Goal: Transaction & Acquisition: Purchase product/service

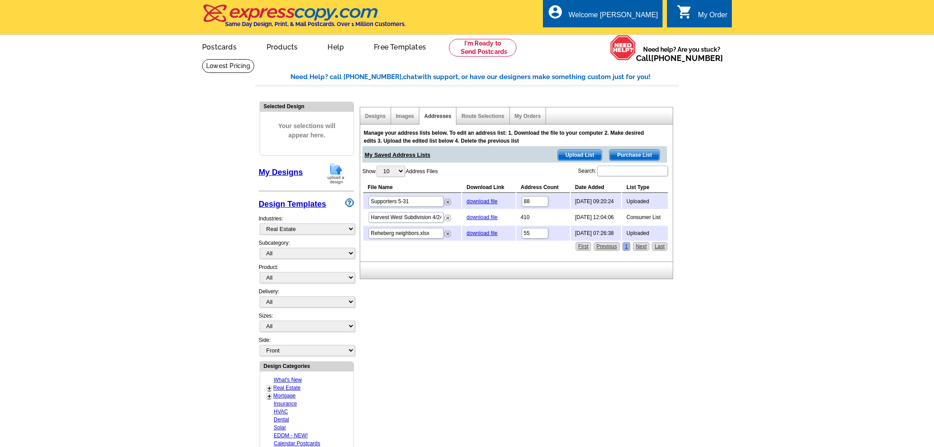
select select "785"
drag, startPoint x: 447, startPoint y: 200, endPoint x: 510, endPoint y: 34, distance: 177.5
click at [447, 200] on img at bounding box center [448, 202] width 7 height 7
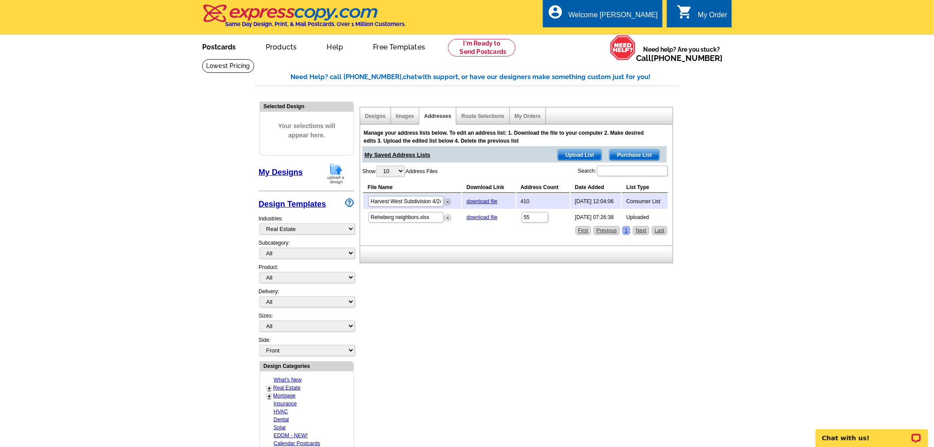
click at [222, 52] on link "Postcards" at bounding box center [219, 46] width 62 height 21
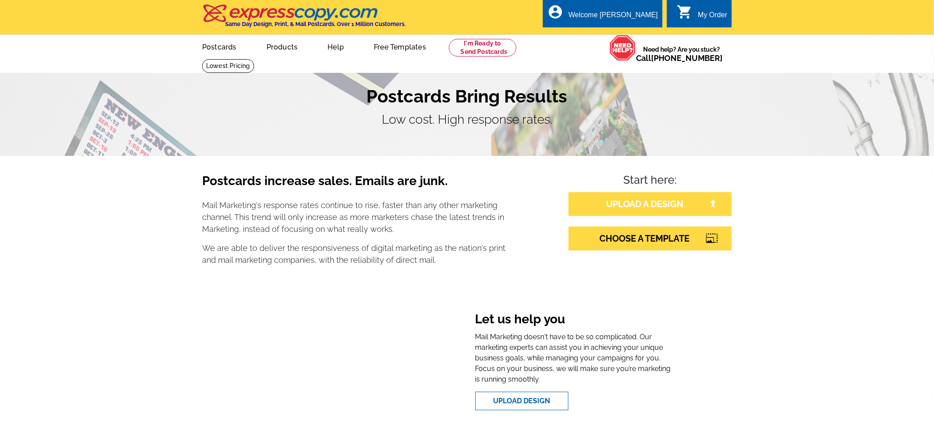
click at [650, 203] on link "UPLOAD A DESIGN" at bounding box center [650, 204] width 163 height 24
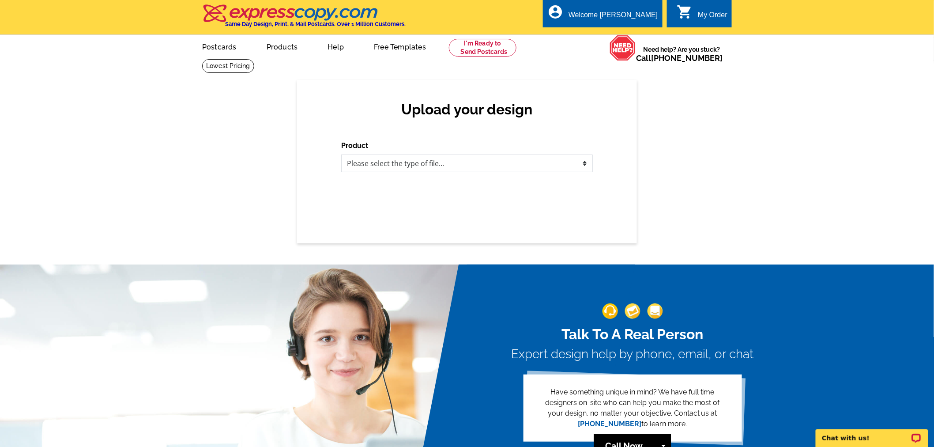
click at [435, 161] on select "Please select the type of file... Postcards Business Cards Letters and flyers G…" at bounding box center [467, 164] width 252 height 18
select select "1"
click at [341, 155] on select "Please select the type of file... Postcards Business Cards Letters and flyers G…" at bounding box center [467, 164] width 252 height 18
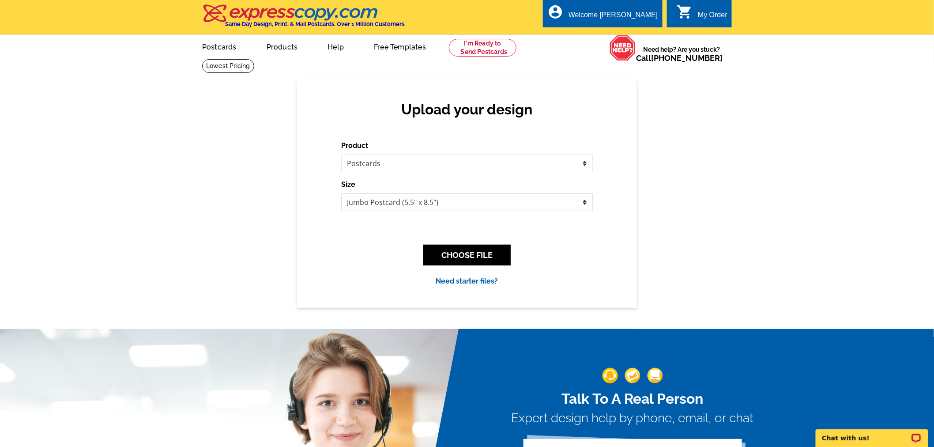
click at [453, 206] on select "Jumbo Postcard (5.5" x 8.5") Regular Postcard (4.25" x 5.6") Panoramic Postcard…" at bounding box center [467, 202] width 252 height 18
click at [461, 254] on button "CHOOSE FILE" at bounding box center [467, 255] width 87 height 21
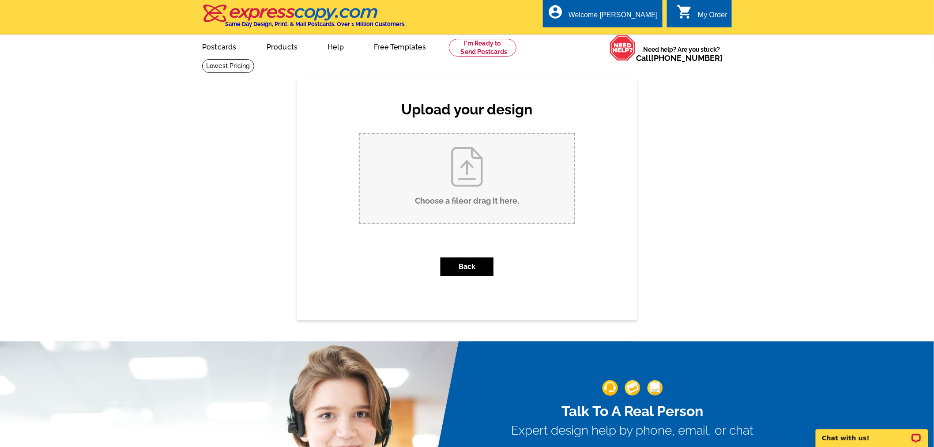
click at [483, 188] on input "Choose a file or drag it here ." at bounding box center [467, 178] width 215 height 89
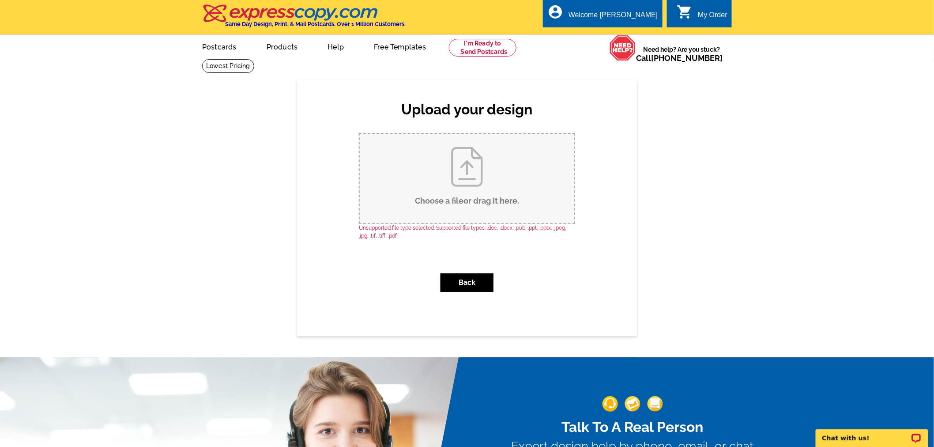
click at [459, 184] on input "Choose a file or drag it here ." at bounding box center [467, 178] width 215 height 89
type input "C:\fakepath\1.png"
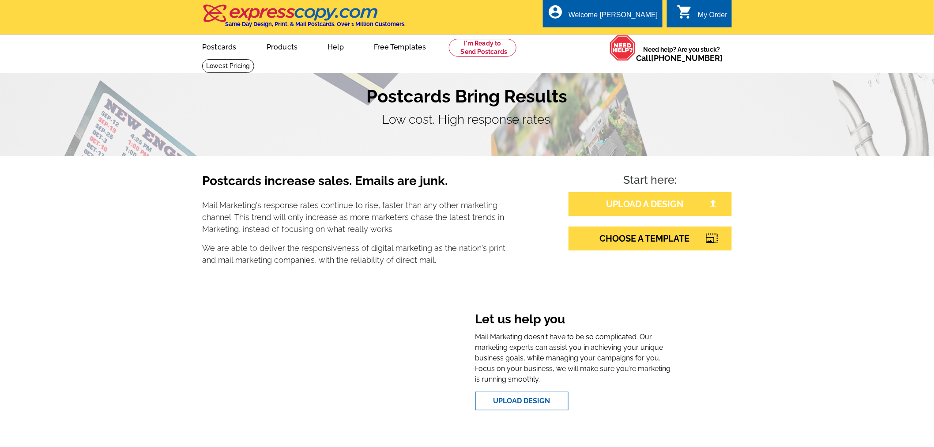
click at [627, 204] on link "UPLOAD A DESIGN" at bounding box center [650, 204] width 163 height 24
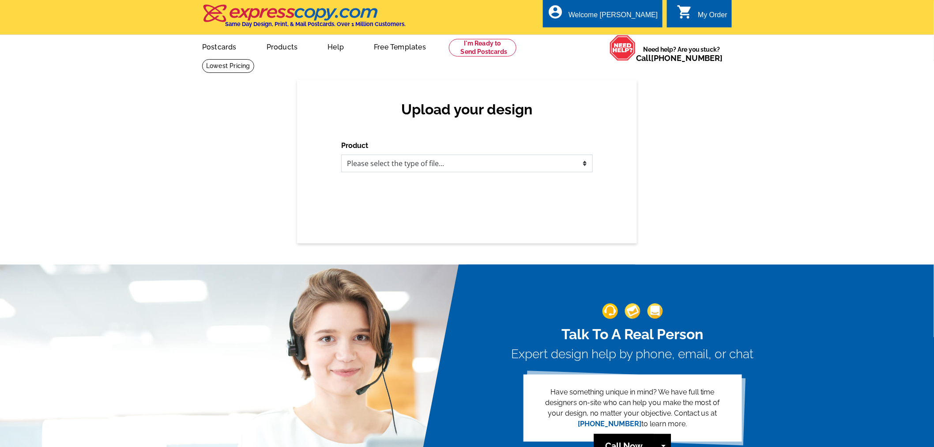
click at [399, 158] on select "Please select the type of file... Postcards Business Cards Letters and flyers G…" at bounding box center [467, 164] width 252 height 18
select select "1"
click at [341, 155] on select "Please select the type of file... Postcards Business Cards Letters and flyers G…" at bounding box center [467, 164] width 252 height 18
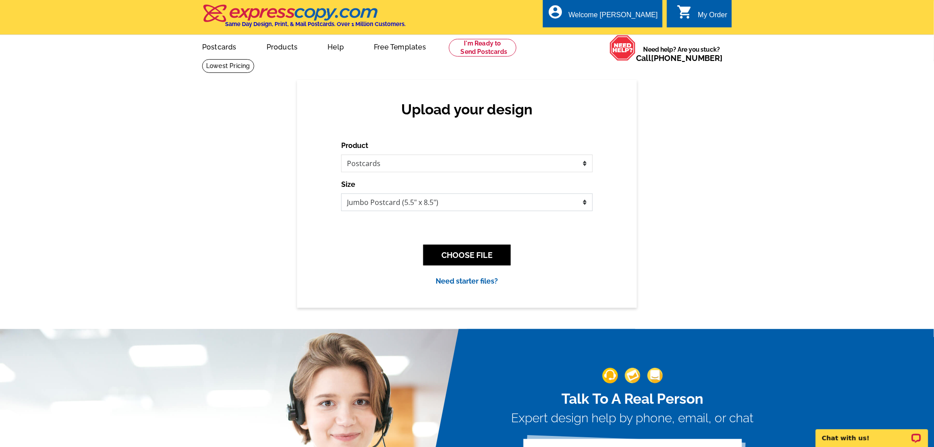
click at [455, 202] on select "Jumbo Postcard (5.5" x 8.5") Regular Postcard (4.25" x 5.6") Panoramic Postcard…" at bounding box center [467, 202] width 252 height 18
select select "1"
click at [341, 194] on select "Jumbo Postcard (5.5" x 8.5") Regular Postcard (4.25" x 5.6") Panoramic Postcard…" at bounding box center [467, 202] width 252 height 18
click at [452, 261] on button "CHOOSE FILE" at bounding box center [467, 255] width 87 height 21
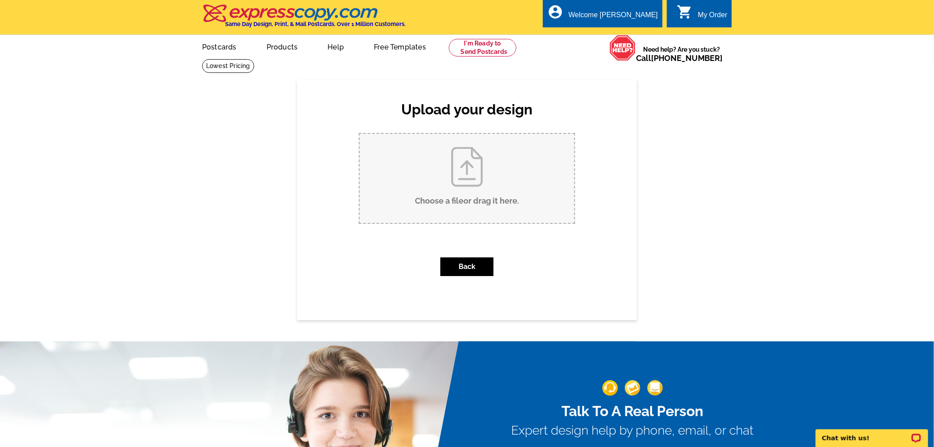
click at [483, 187] on input "Choose a file or drag it here ." at bounding box center [467, 178] width 215 height 89
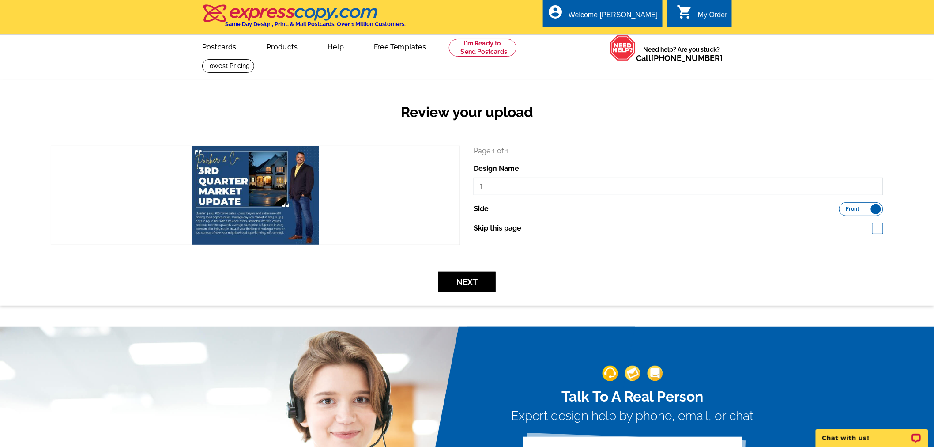
click at [500, 189] on input "1" at bounding box center [679, 187] width 410 height 18
type input "Front"
click at [467, 279] on button "Next" at bounding box center [467, 282] width 57 height 21
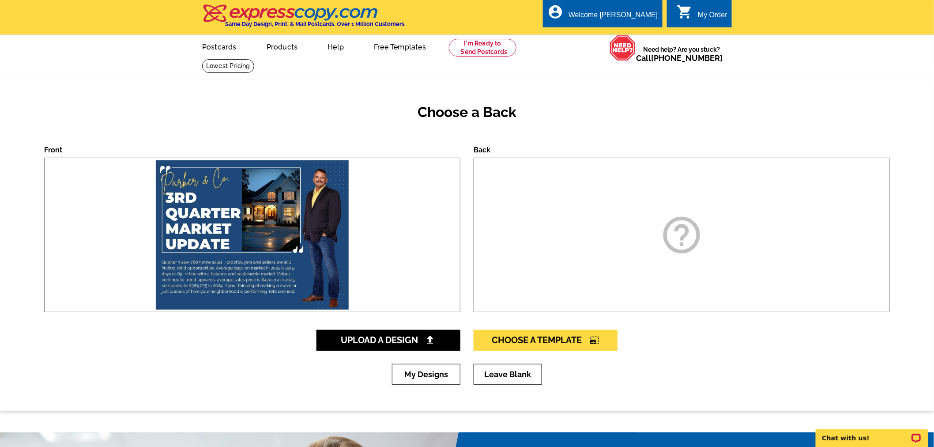
click at [725, 211] on div "help_outline" at bounding box center [682, 235] width 416 height 155
click at [423, 339] on span "Upload A Design" at bounding box center [388, 340] width 95 height 11
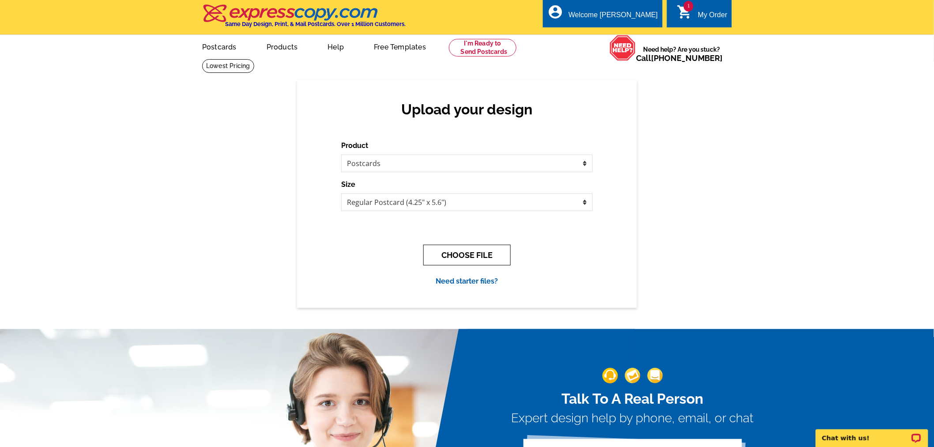
click at [459, 254] on button "CHOOSE FILE" at bounding box center [467, 255] width 87 height 21
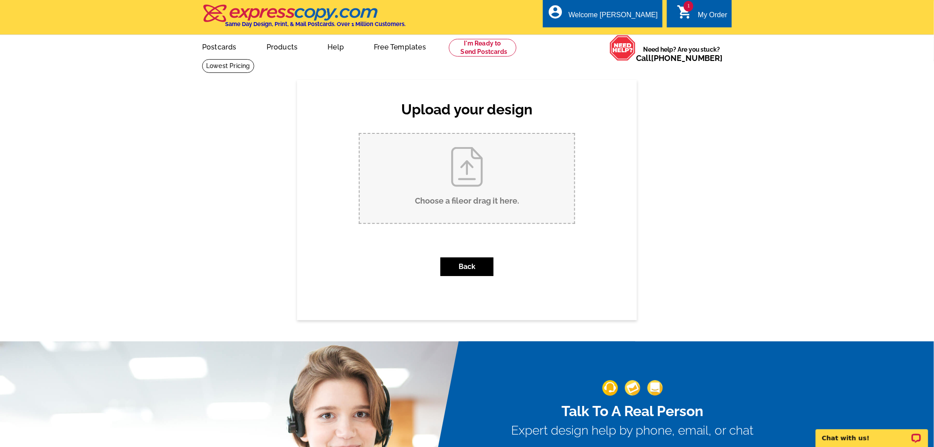
click at [447, 178] on input "Choose a file or drag it here ." at bounding box center [467, 178] width 215 height 89
type input "C:\fakepath\2.png"
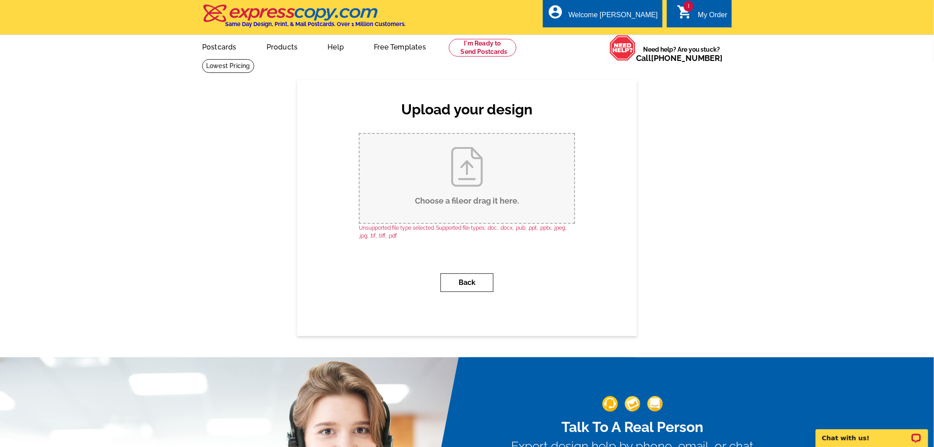
click at [480, 288] on button "Back" at bounding box center [467, 282] width 53 height 19
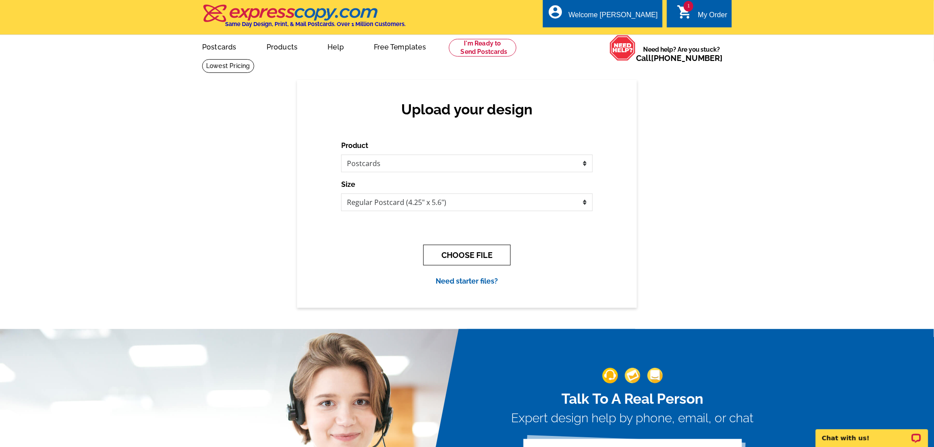
drag, startPoint x: 451, startPoint y: 213, endPoint x: 439, endPoint y: 186, distance: 29.8
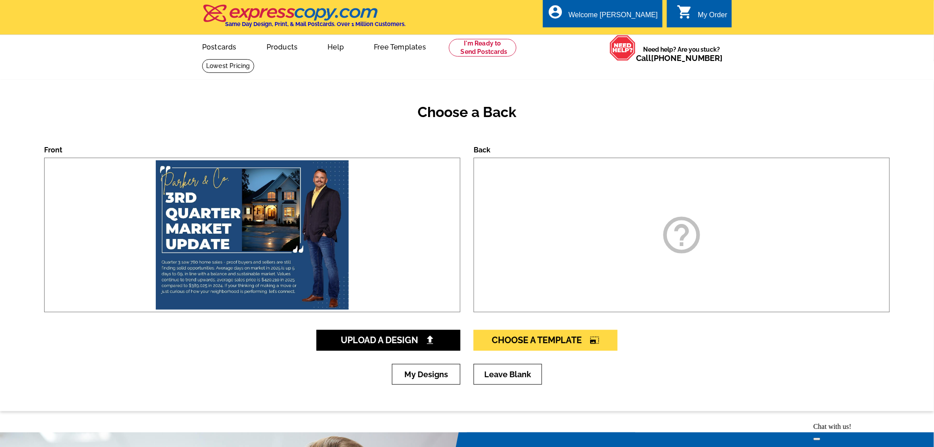
click at [666, 246] on icon "help_outline" at bounding box center [682, 235] width 44 height 44
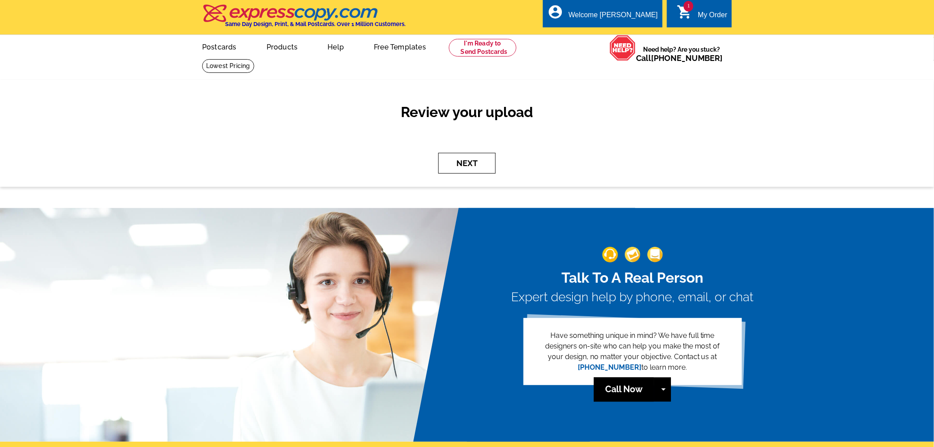
click at [471, 166] on button "Next" at bounding box center [467, 163] width 57 height 21
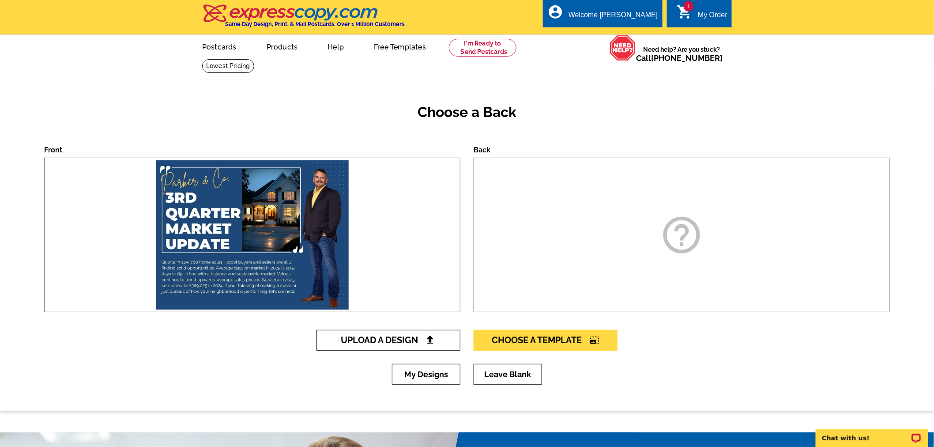
click at [400, 342] on span "Upload A Design" at bounding box center [388, 340] width 95 height 11
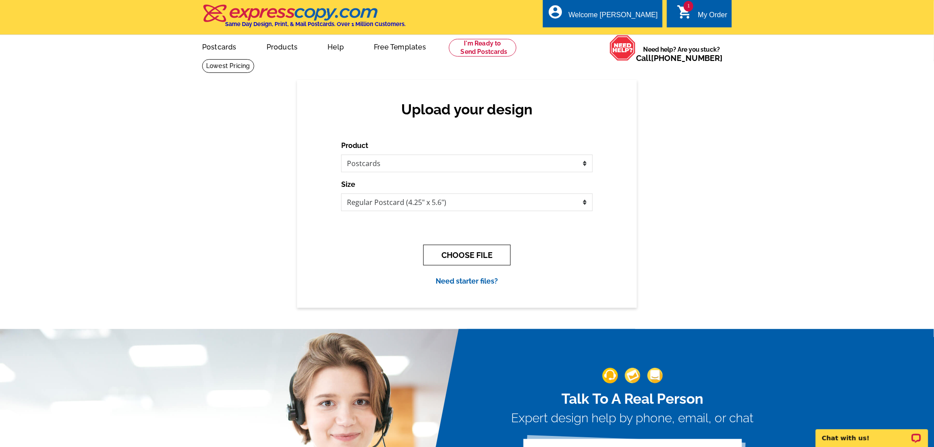
click at [443, 259] on button "CHOOSE FILE" at bounding box center [467, 255] width 87 height 21
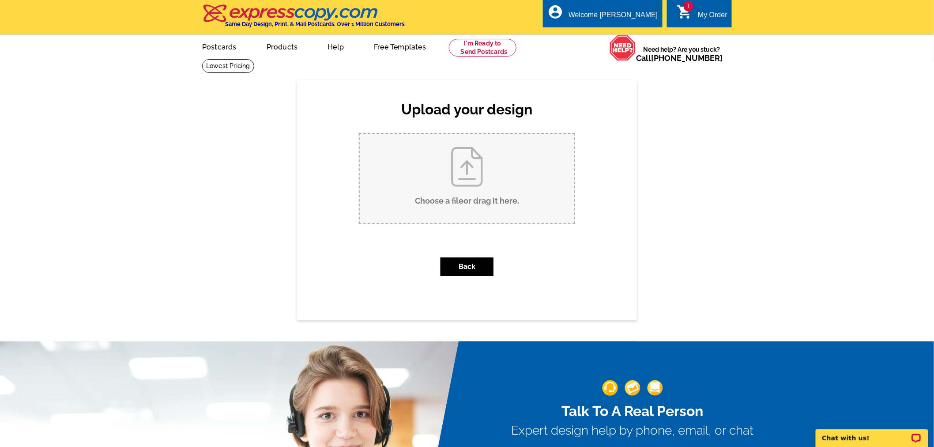
click at [452, 170] on input "Choose a file or drag it here ." at bounding box center [467, 178] width 215 height 89
type input "C:\fakepath\2.jpg"
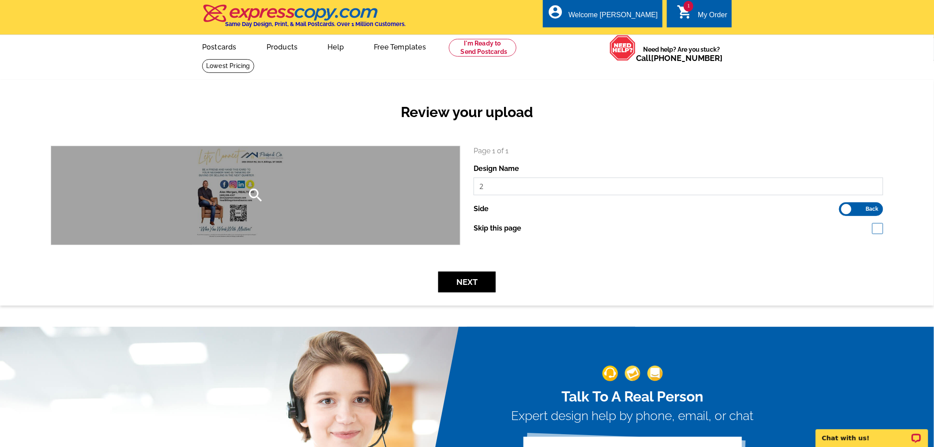
drag, startPoint x: 529, startPoint y: 191, endPoint x: 440, endPoint y: 192, distance: 88.3
click at [440, 192] on div "search Page 1 of 1 Design Name 2 Side Front Back" at bounding box center [467, 195] width 846 height 99
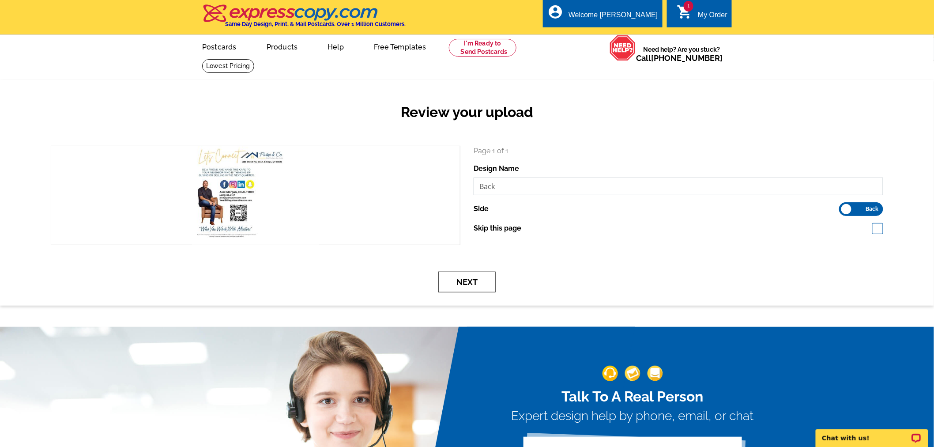
type input "Back"
click at [467, 281] on button "Next" at bounding box center [467, 282] width 57 height 21
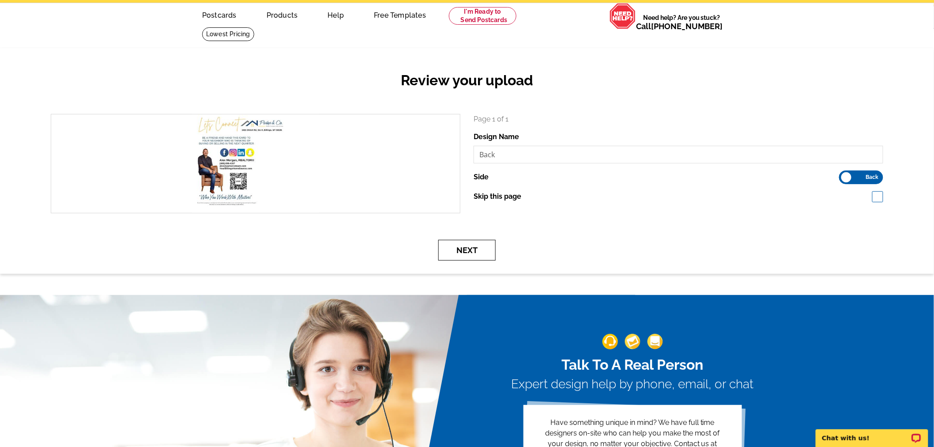
scroll to position [49, 0]
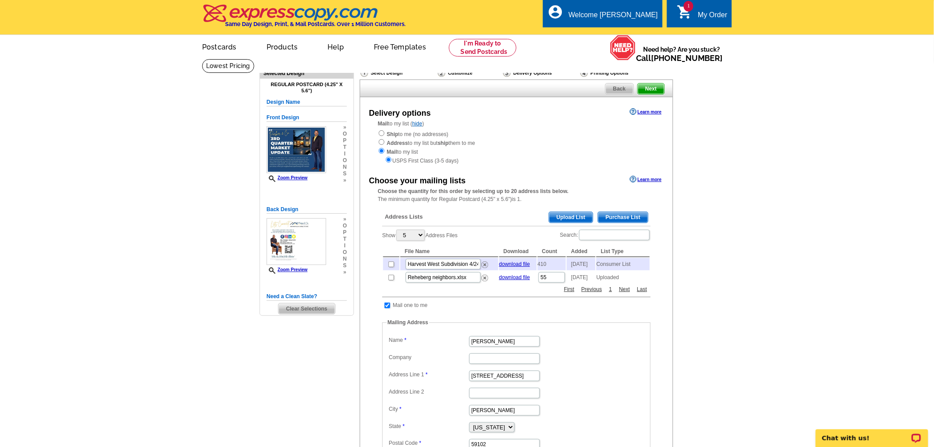
click at [557, 214] on span "Upload List" at bounding box center [571, 217] width 44 height 11
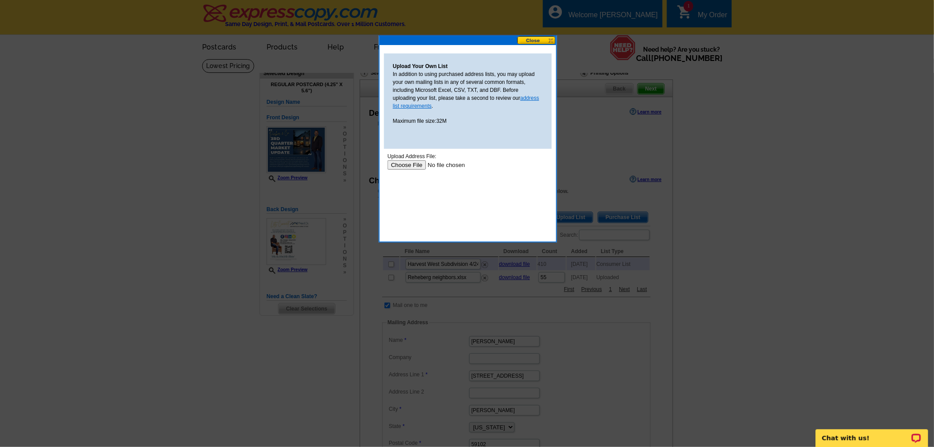
click at [515, 99] on link "address list requirements" at bounding box center [466, 102] width 147 height 14
click at [405, 163] on input "file" at bounding box center [443, 164] width 112 height 9
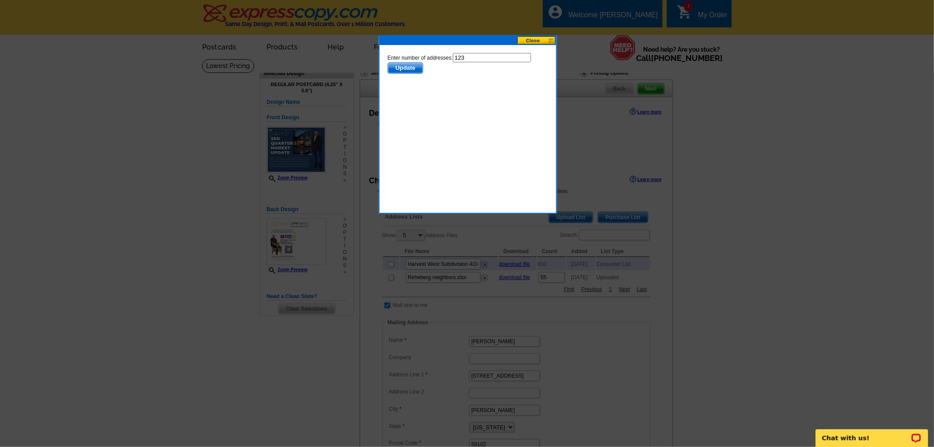
click at [406, 70] on span "Update" at bounding box center [405, 67] width 35 height 11
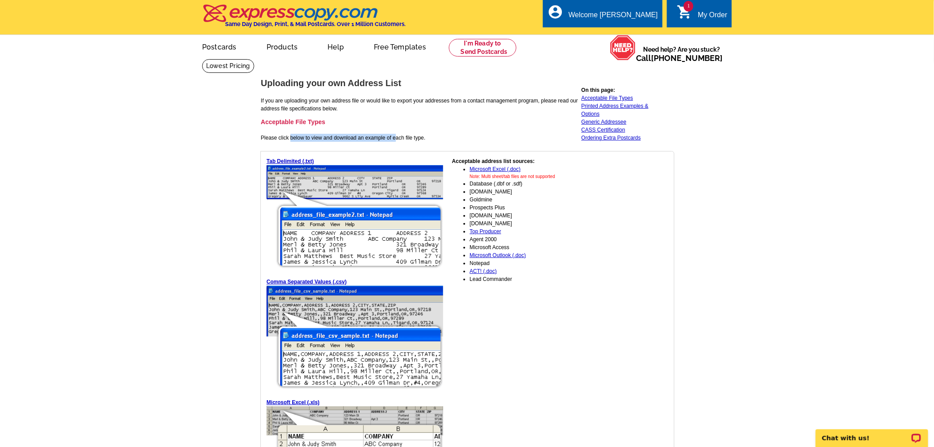
drag, startPoint x: 290, startPoint y: 137, endPoint x: 395, endPoint y: 137, distance: 105.1
click at [395, 137] on td "Uploading your own Address List If you are uploading your own address file or w…" at bounding box center [421, 114] width 320 height 72
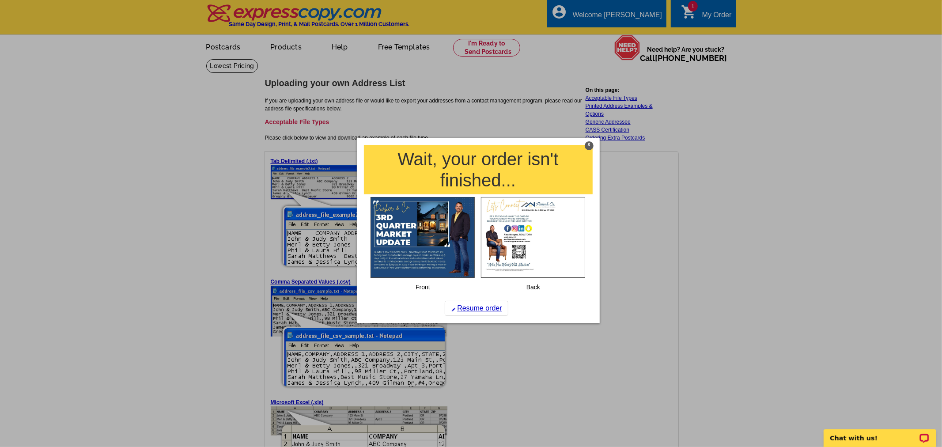
click at [590, 144] on div "X" at bounding box center [589, 145] width 9 height 9
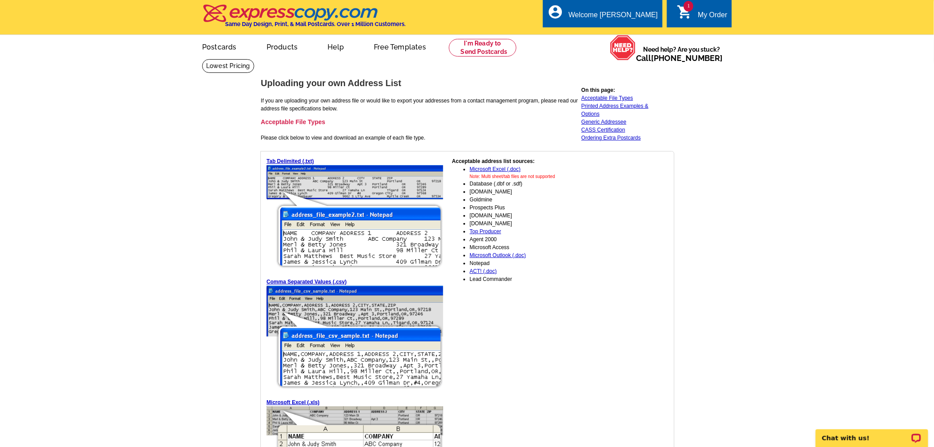
scroll to position [49, 0]
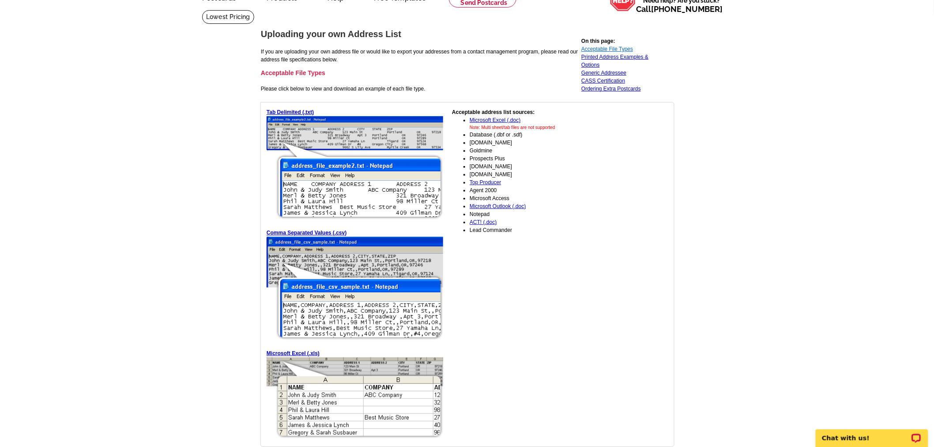
click at [586, 50] on link "Acceptable File Types" at bounding box center [608, 49] width 52 height 6
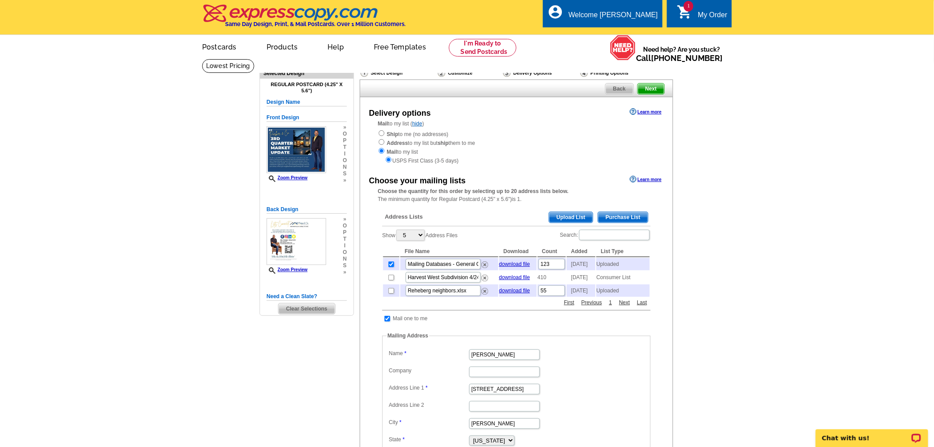
click at [557, 216] on span "Upload List" at bounding box center [571, 217] width 44 height 11
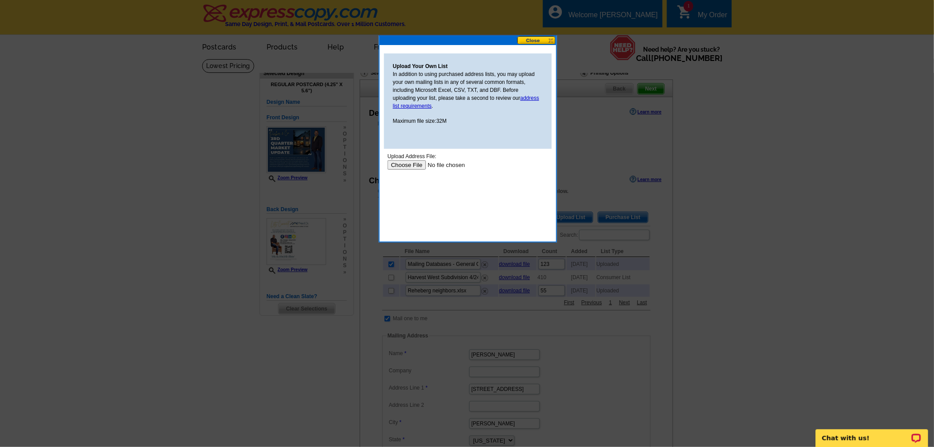
click at [410, 163] on input "file" at bounding box center [443, 164] width 112 height 9
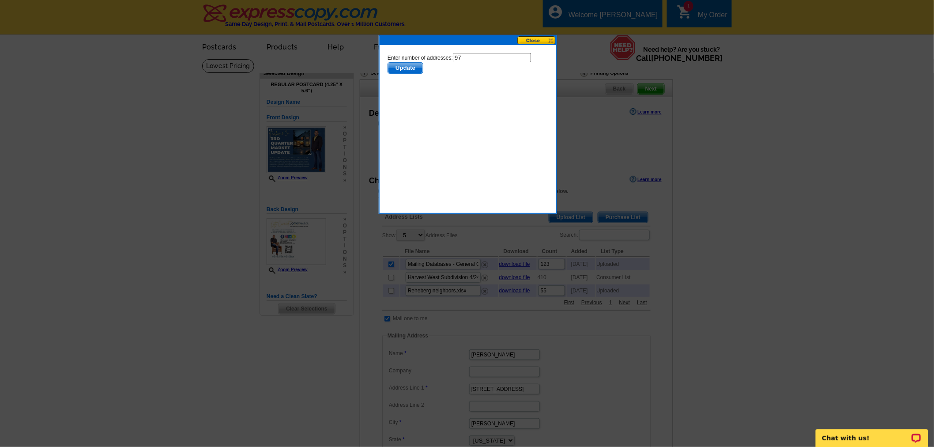
click at [416, 64] on span "Update" at bounding box center [405, 67] width 35 height 11
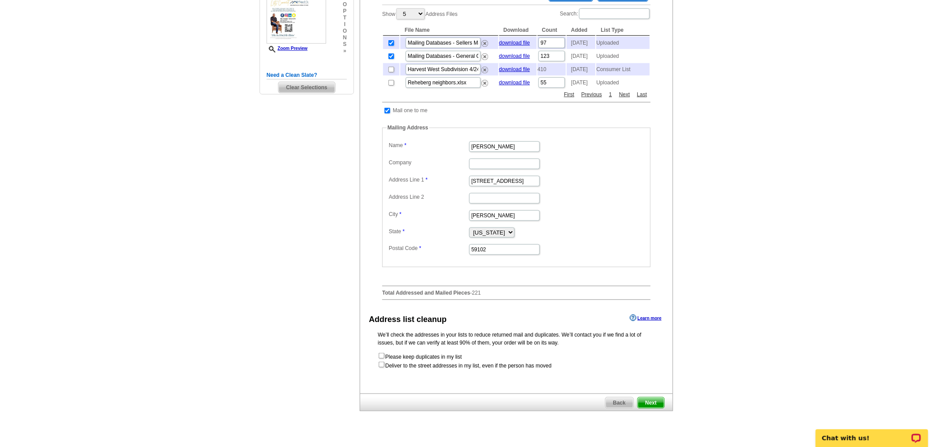
scroll to position [245, 0]
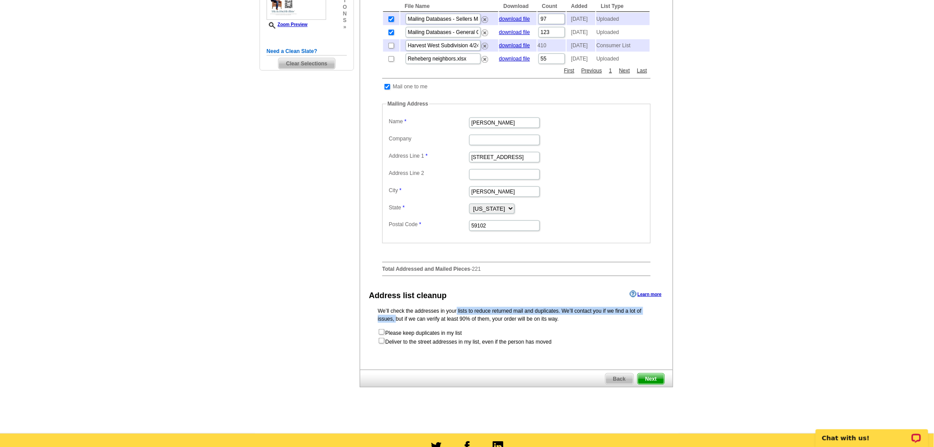
drag, startPoint x: 416, startPoint y: 320, endPoint x: 625, endPoint y: 319, distance: 208.9
click at [625, 319] on p "We’ll check the addresses in your lists to reduce returned mail and duplicates.…" at bounding box center [516, 315] width 277 height 16
drag, startPoint x: 469, startPoint y: 329, endPoint x: 573, endPoint y: 329, distance: 104.7
click at [573, 323] on p "We’ll check the addresses in your lists to reduce returned mail and duplicates.…" at bounding box center [516, 315] width 277 height 16
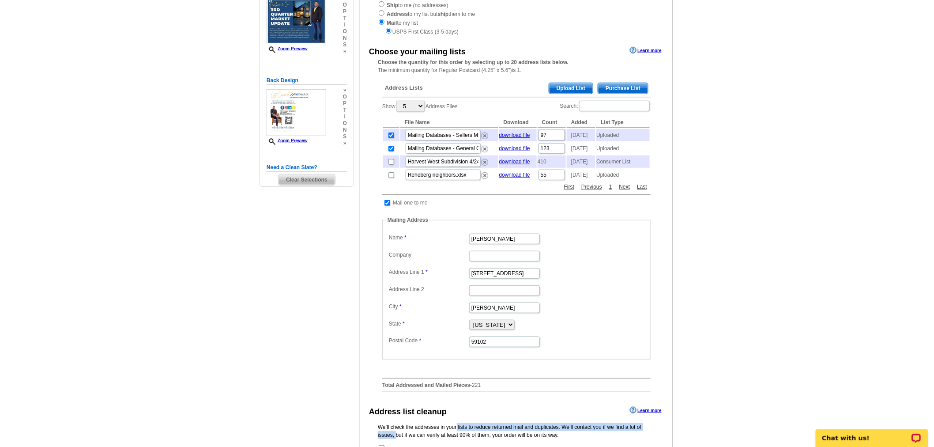
scroll to position [98, 0]
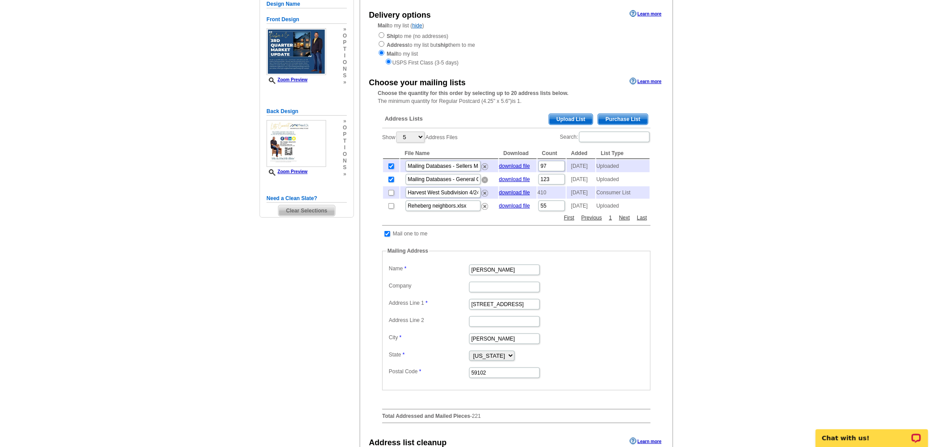
click at [484, 182] on img at bounding box center [485, 180] width 7 height 7
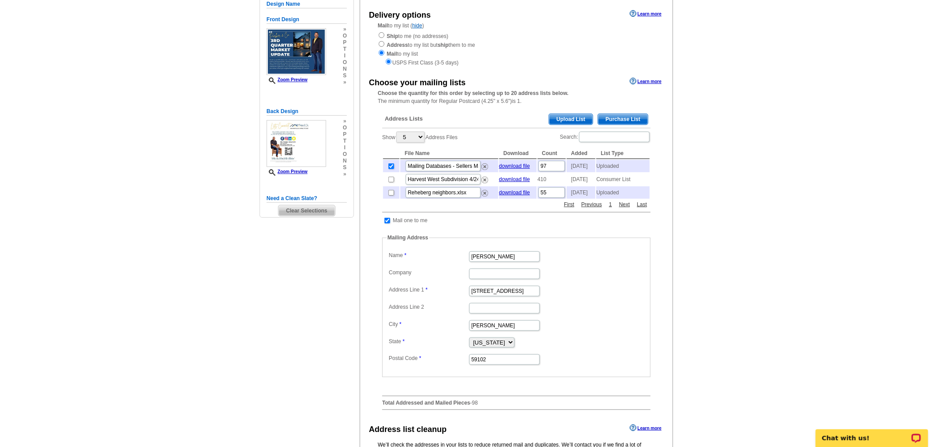
click at [567, 117] on span "Upload List" at bounding box center [571, 119] width 44 height 11
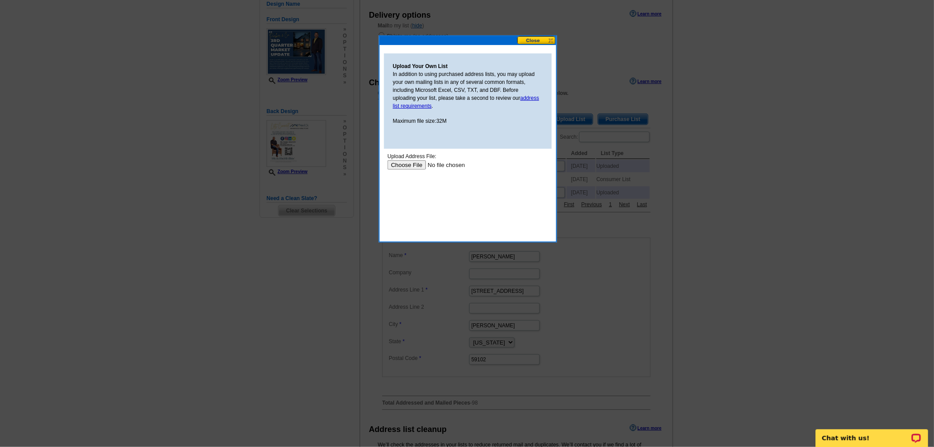
scroll to position [0, 0]
click at [409, 162] on input "file" at bounding box center [443, 164] width 112 height 9
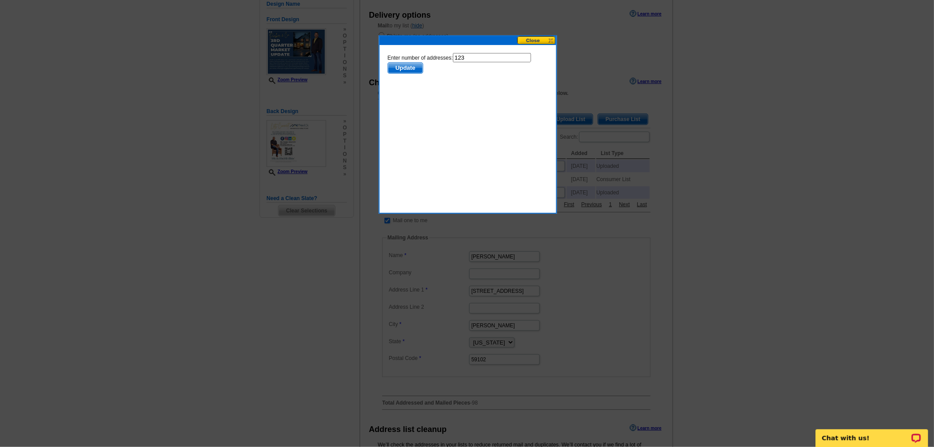
click at [405, 66] on span "Update" at bounding box center [405, 68] width 35 height 11
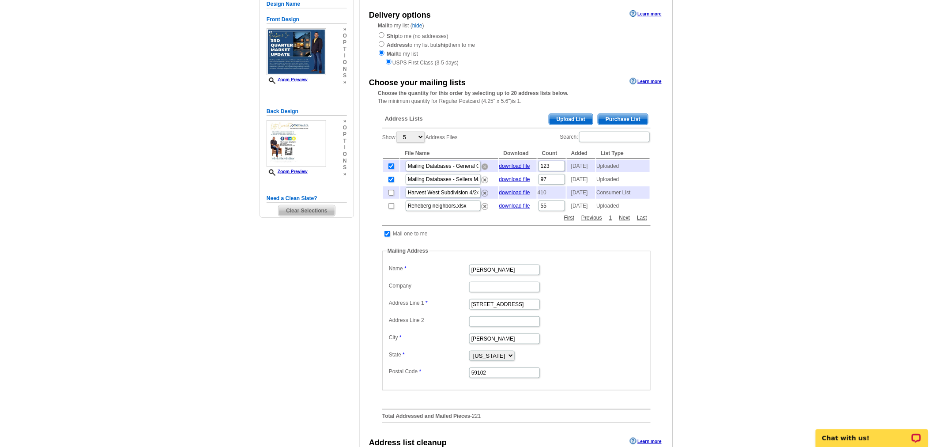
click at [487, 166] on img at bounding box center [485, 166] width 7 height 7
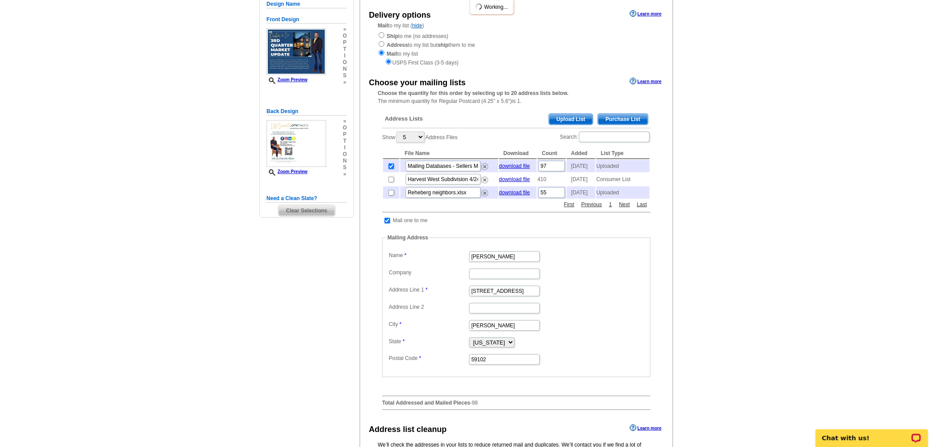
click at [564, 119] on span "Upload List" at bounding box center [571, 119] width 44 height 11
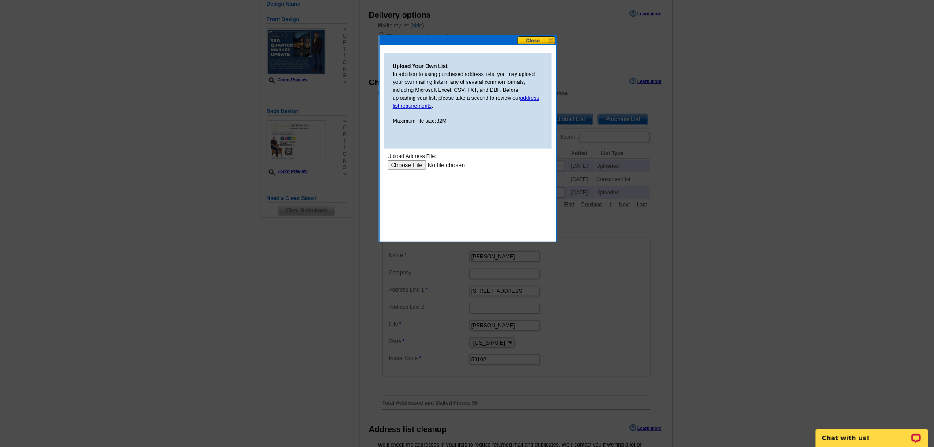
click at [400, 167] on input "file" at bounding box center [443, 164] width 112 height 9
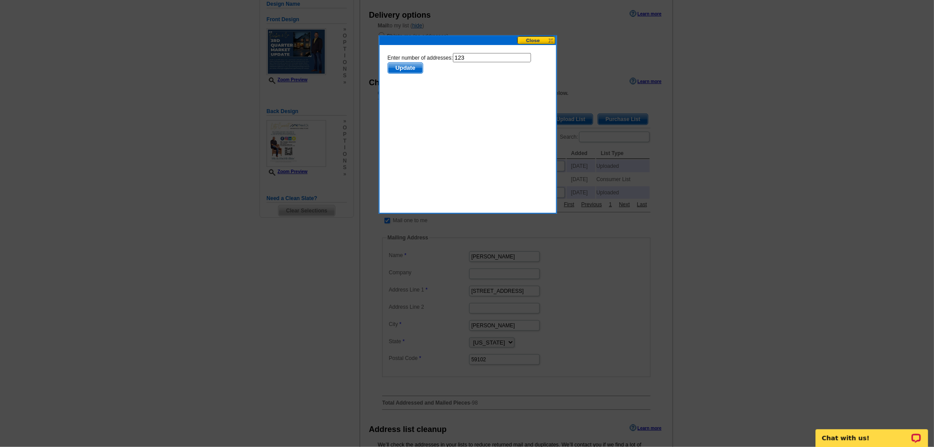
click at [532, 45] on div "Upload Your Own List In addition to using purchased address lists, you may uplo…" at bounding box center [468, 93] width 177 height 97
click at [533, 41] on button at bounding box center [537, 40] width 39 height 8
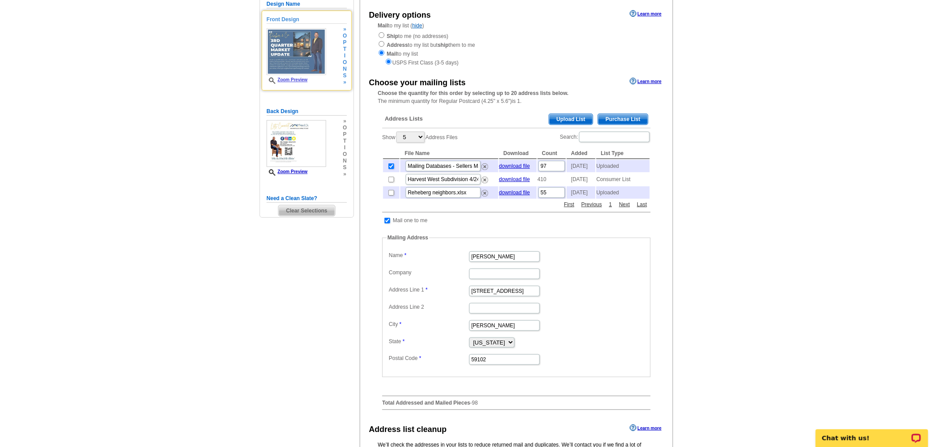
scroll to position [147, 0]
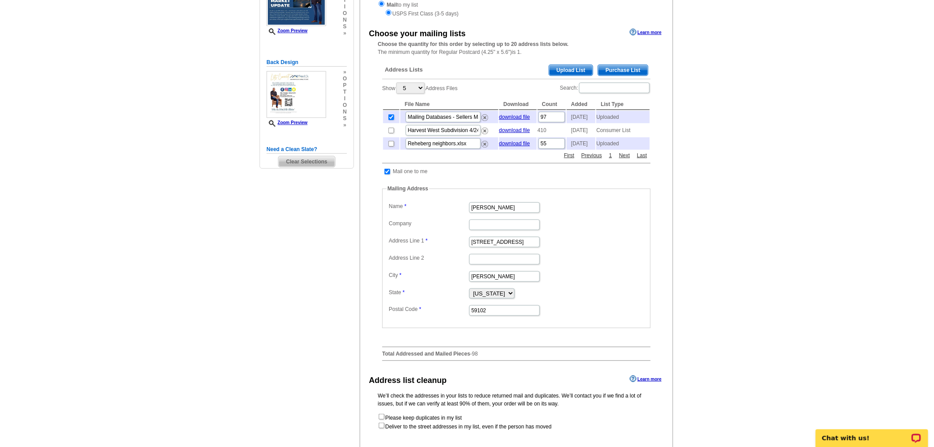
click at [567, 71] on span "Upload List" at bounding box center [571, 70] width 44 height 11
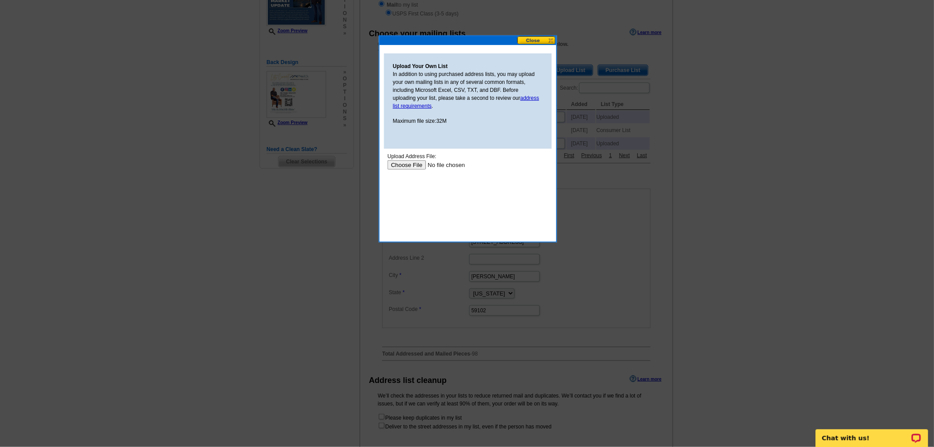
scroll to position [0, 0]
click at [405, 167] on input "file" at bounding box center [443, 164] width 112 height 9
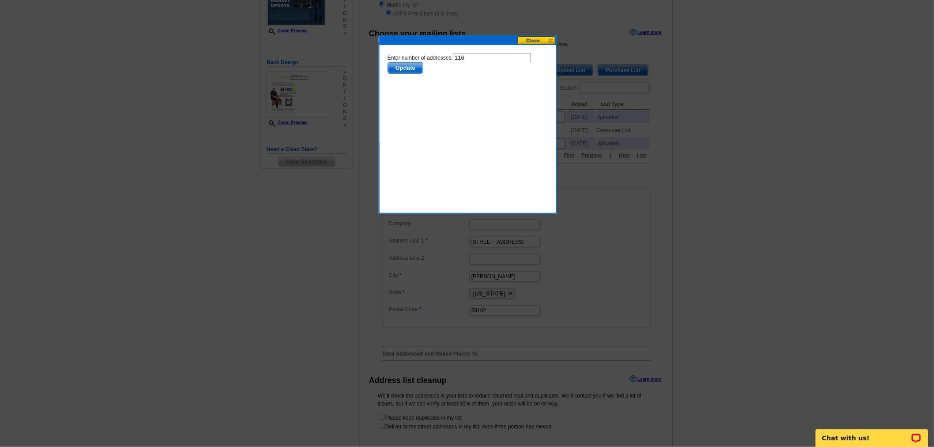
click at [399, 67] on span "Update" at bounding box center [405, 68] width 35 height 11
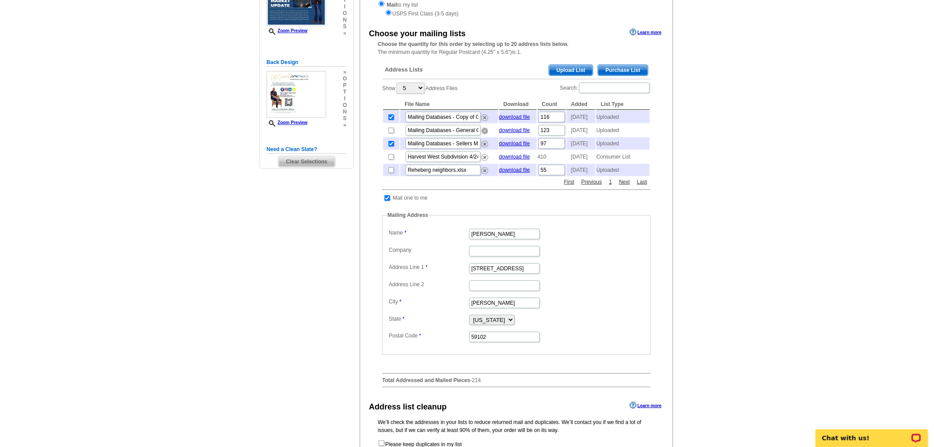
drag, startPoint x: 487, startPoint y: 136, endPoint x: 513, endPoint y: 34, distance: 105.4
click at [487, 134] on img at bounding box center [485, 131] width 7 height 7
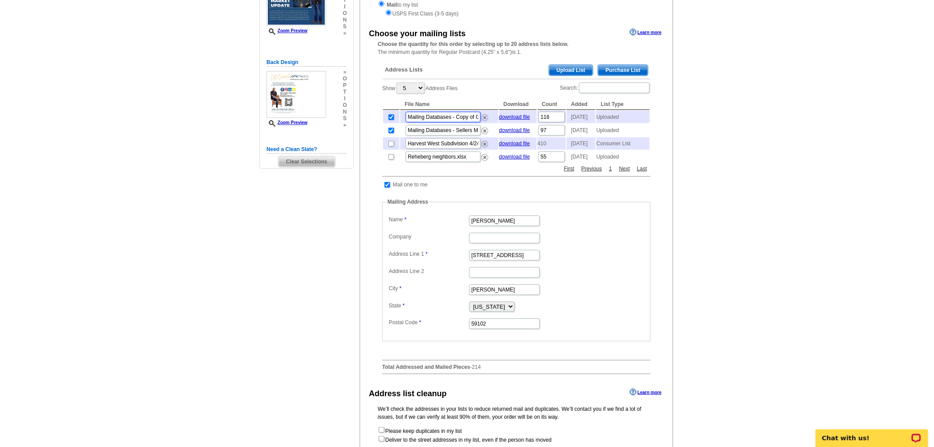
click at [473, 116] on input "Mailing Databases - Copy of General Contacts.csv" at bounding box center [443, 117] width 75 height 11
drag, startPoint x: 473, startPoint y: 116, endPoint x: 443, endPoint y: 120, distance: 30.8
click at [443, 120] on input "Mailing Databases - Copy of General Contacts.csv" at bounding box center [443, 117] width 75 height 11
type input "Mailing Databases - MT General Contacts.csv"
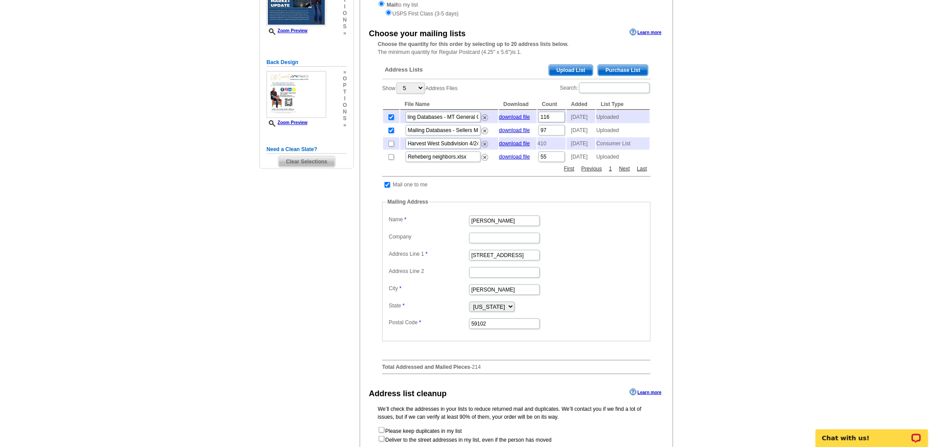
click at [378, 169] on div "Address Lists Purchase List Upload List Show 5 10 25 50 100 Address Files Searc…" at bounding box center [516, 219] width 277 height 323
click at [670, 178] on div "Choose your mailing lists Learn more Choose the quantity for this order by sele…" at bounding box center [516, 203] width 313 height 355
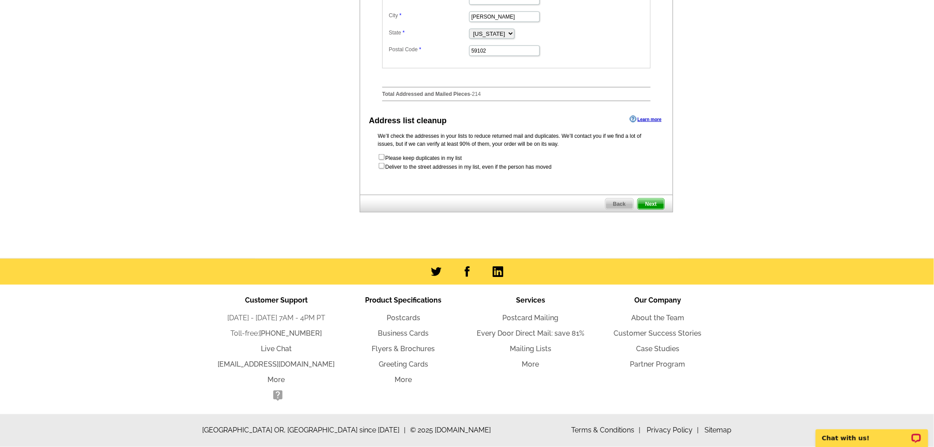
scroll to position [429, 0]
click at [381, 167] on input "checkbox" at bounding box center [382, 166] width 6 height 6
checkbox input "true"
radio input "true"
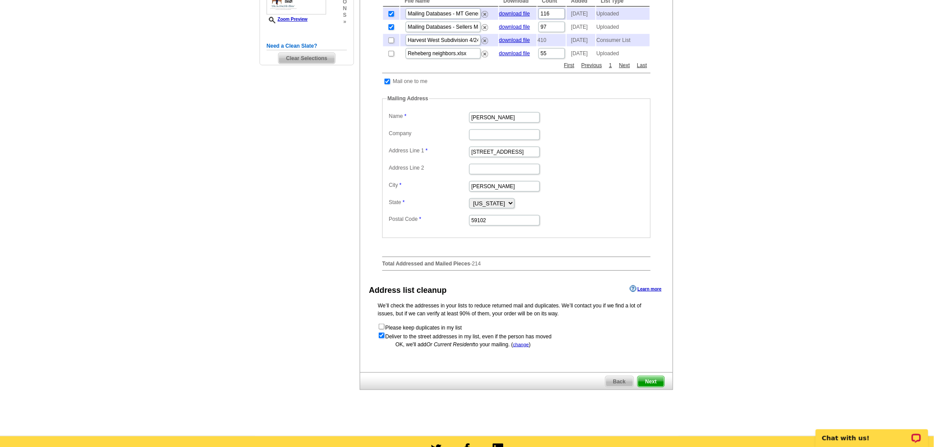
scroll to position [380, 0]
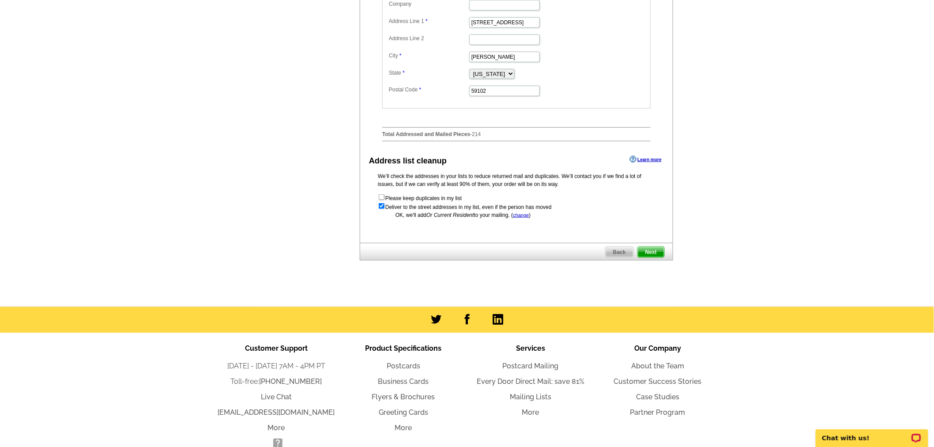
click at [657, 257] on span "Next" at bounding box center [651, 252] width 26 height 11
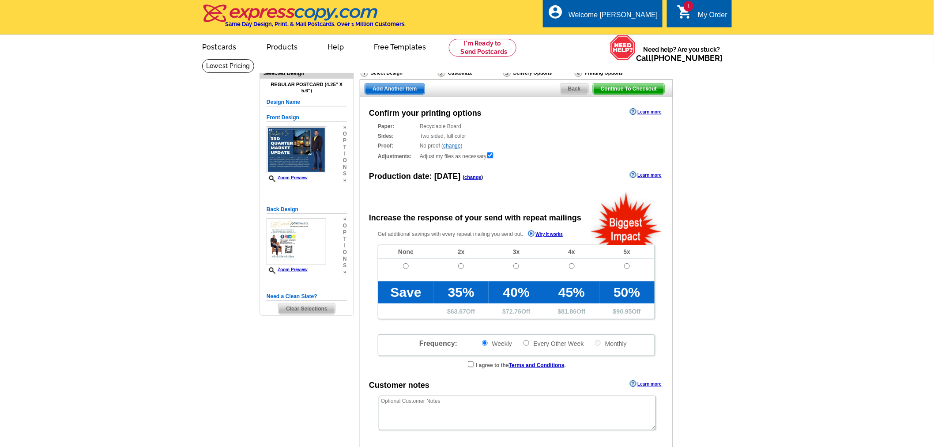
radio input "false"
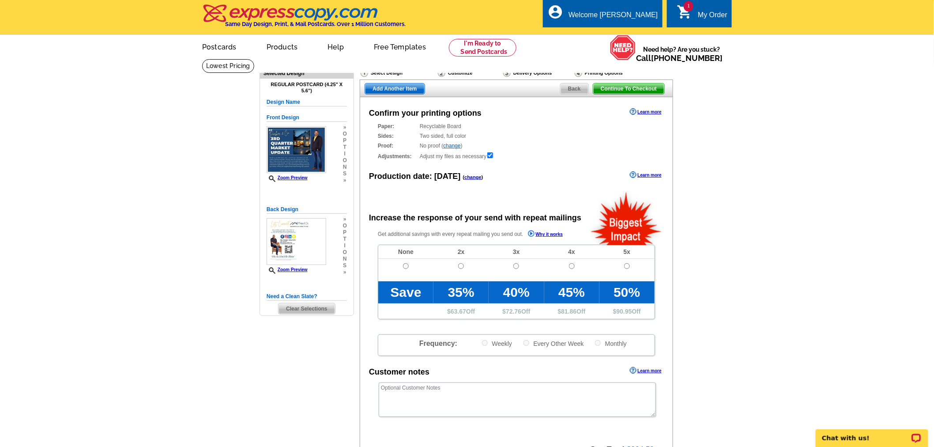
click at [458, 146] on link "change" at bounding box center [451, 146] width 17 height 6
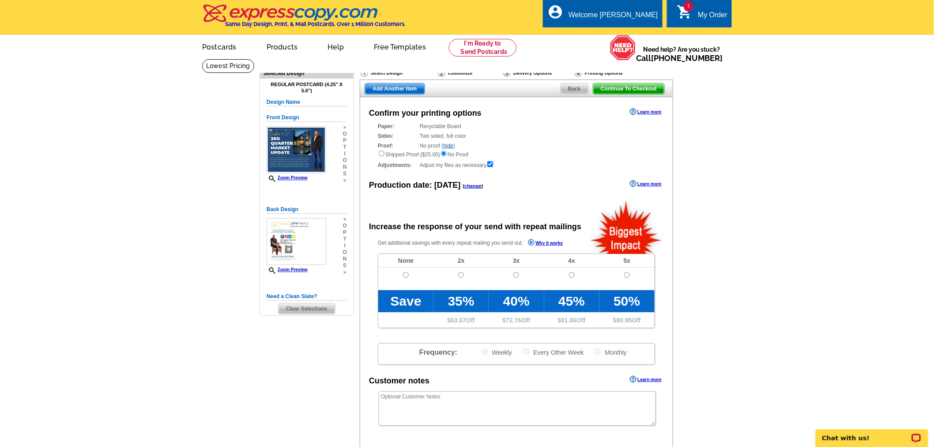
click at [452, 145] on link "hide" at bounding box center [448, 146] width 10 height 6
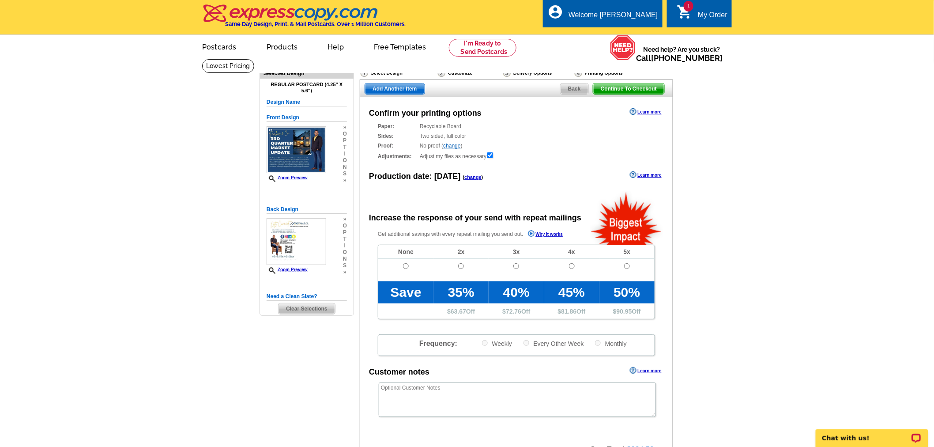
click at [465, 178] on link "change" at bounding box center [473, 176] width 17 height 5
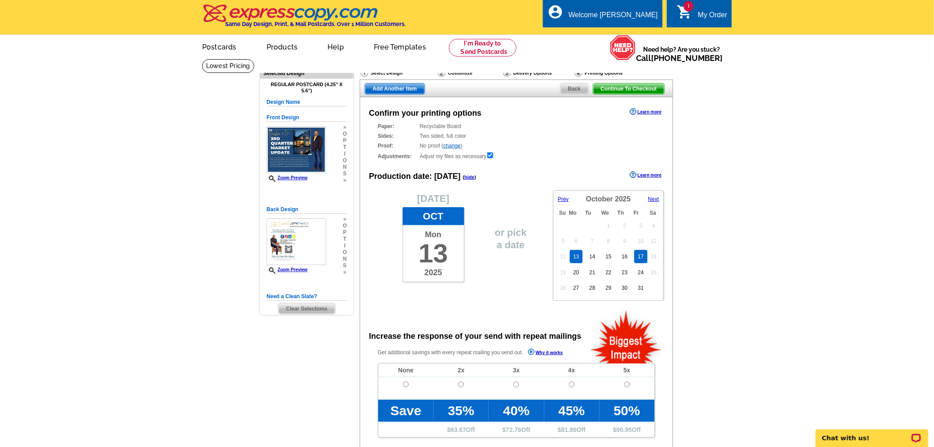
click at [641, 254] on link "17" at bounding box center [641, 256] width 13 height 13
click at [518, 284] on div "or pick a date" at bounding box center [517, 245] width 56 height 110
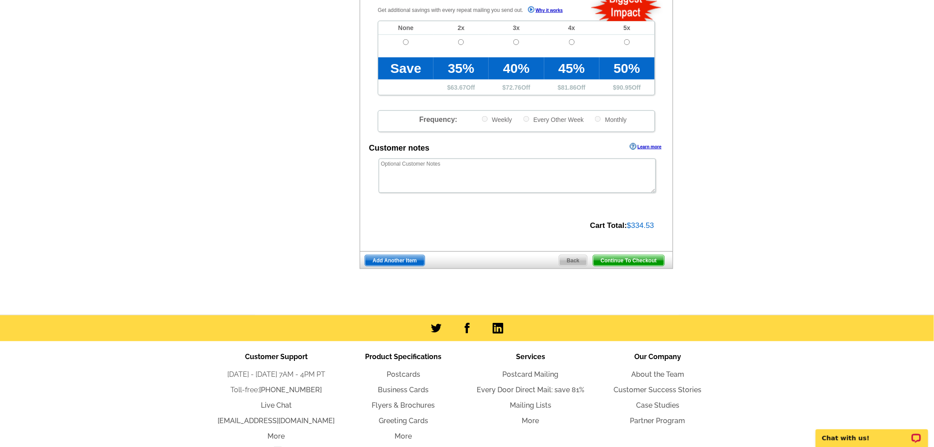
scroll to position [343, 0]
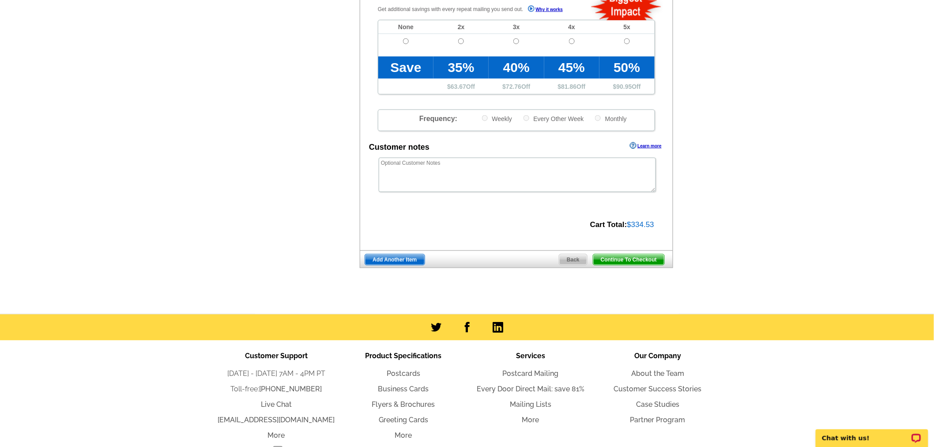
click at [624, 261] on span "Continue To Checkout" at bounding box center [629, 259] width 71 height 11
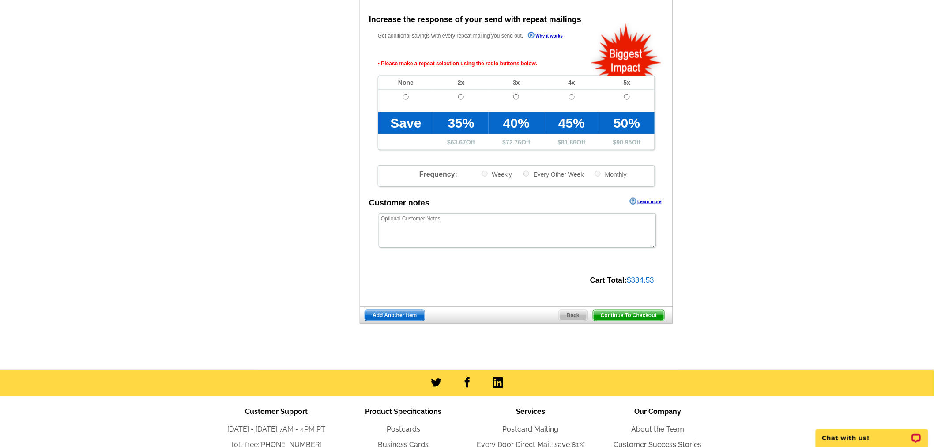
scroll to position [316, 0]
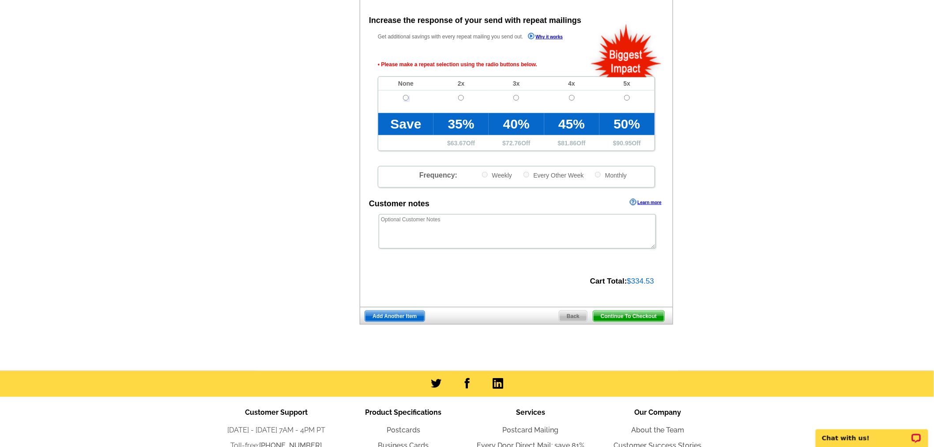
click at [406, 96] on input "radio" at bounding box center [406, 98] width 6 height 6
radio input "true"
click at [637, 318] on span "Continue To Checkout" at bounding box center [629, 316] width 71 height 11
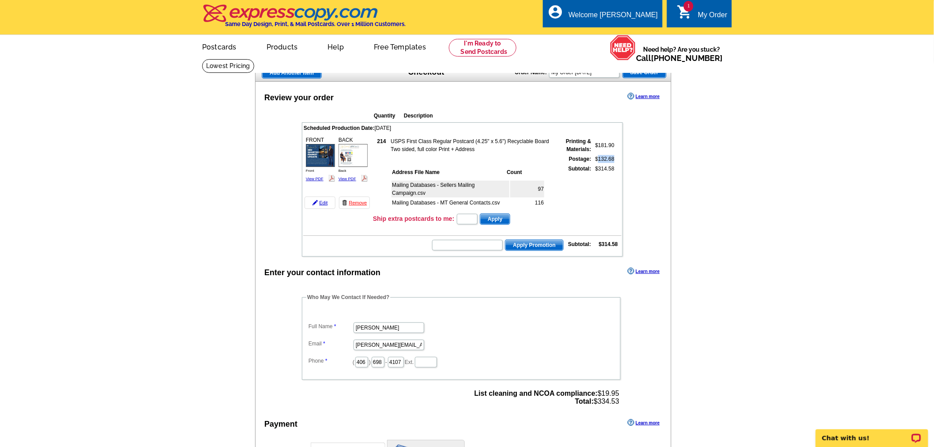
drag, startPoint x: 599, startPoint y: 157, endPoint x: 614, endPoint y: 155, distance: 15.1
click at [614, 155] on td "$132.68" at bounding box center [604, 159] width 22 height 9
